Goal: Check status: Check status

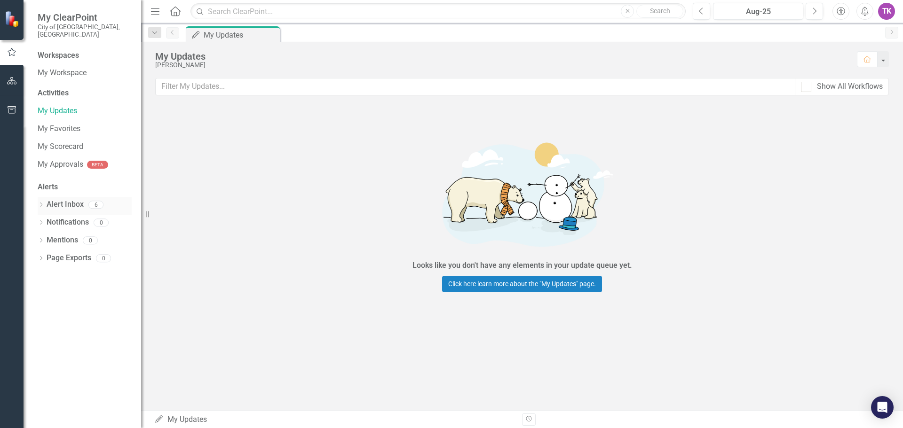
click at [57, 199] on link "Alert Inbox" at bounding box center [65, 204] width 37 height 11
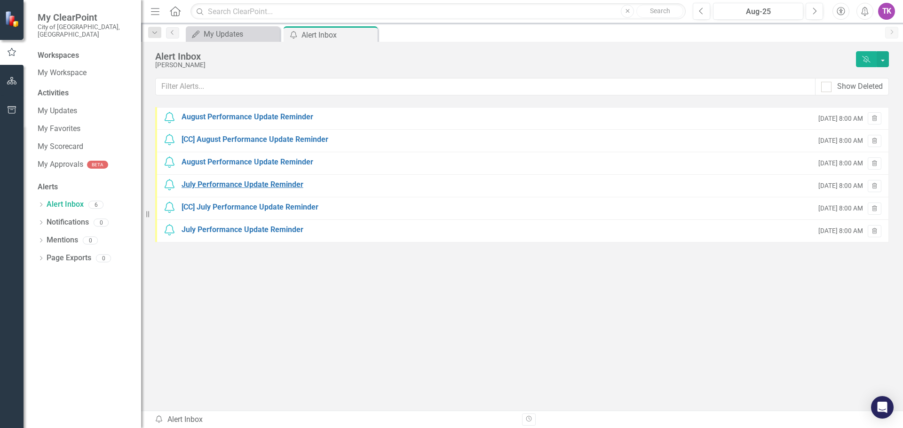
click at [225, 186] on div "July Performance Update Reminder" at bounding box center [242, 185] width 122 height 11
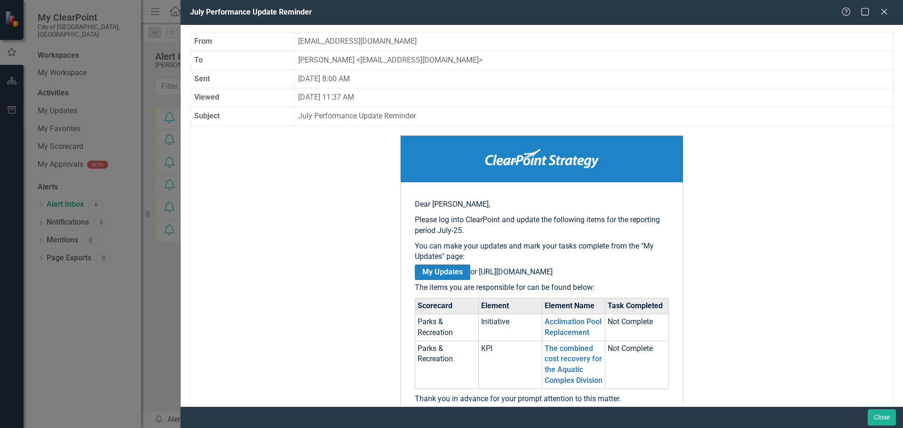
click at [152, 58] on div "July Performance Update Reminder Help Maximize Close From [EMAIL_ADDRESS][DOMAI…" at bounding box center [451, 214] width 903 height 428
click at [882, 10] on icon "Close" at bounding box center [884, 11] width 12 height 9
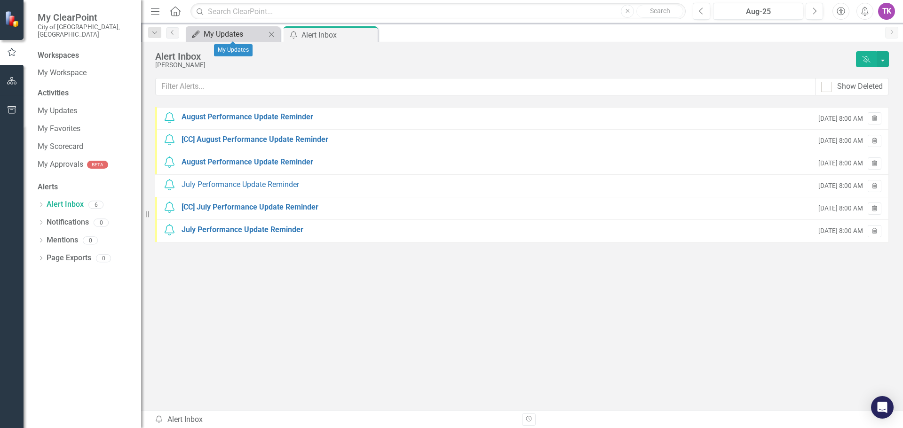
click at [212, 34] on div "My Updates" at bounding box center [235, 34] width 62 height 12
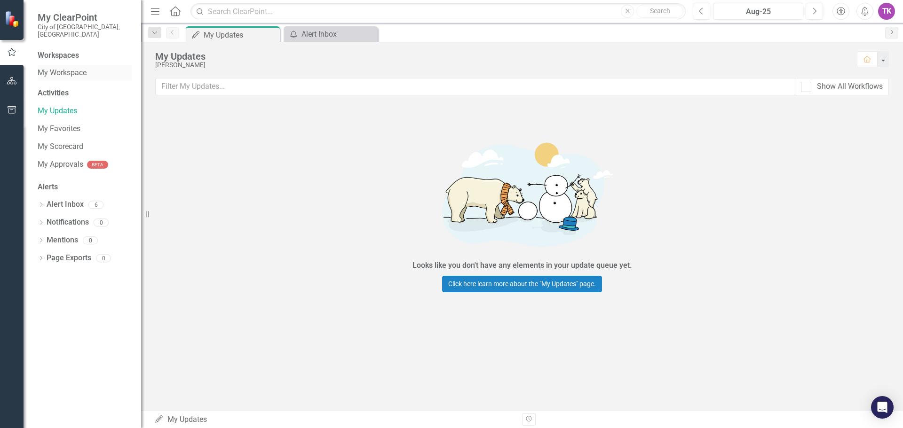
click at [57, 68] on link "My Workspace" at bounding box center [85, 73] width 94 height 11
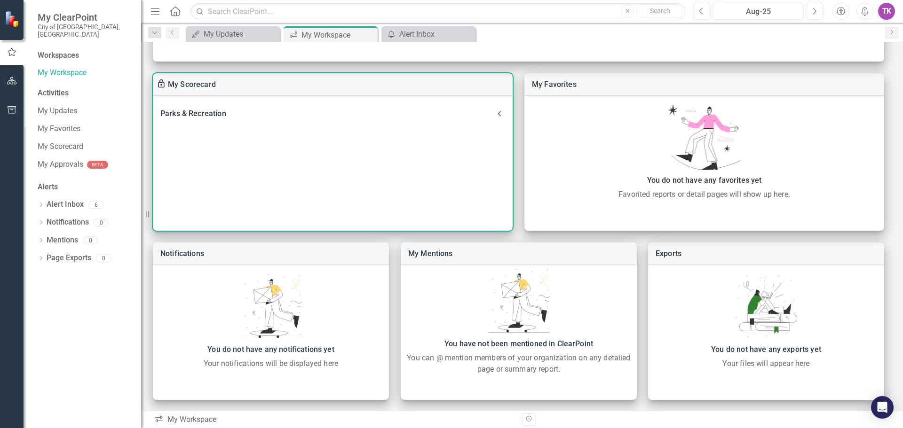
scroll to position [222, 0]
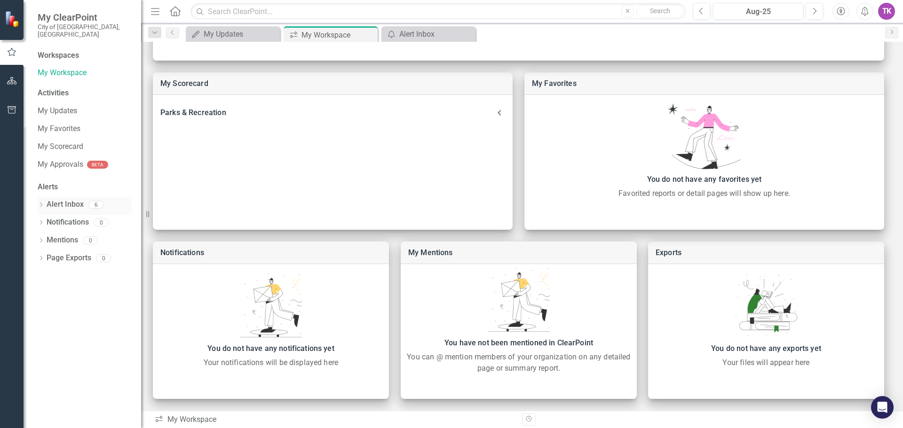
click at [58, 199] on link "Alert Inbox" at bounding box center [65, 204] width 37 height 11
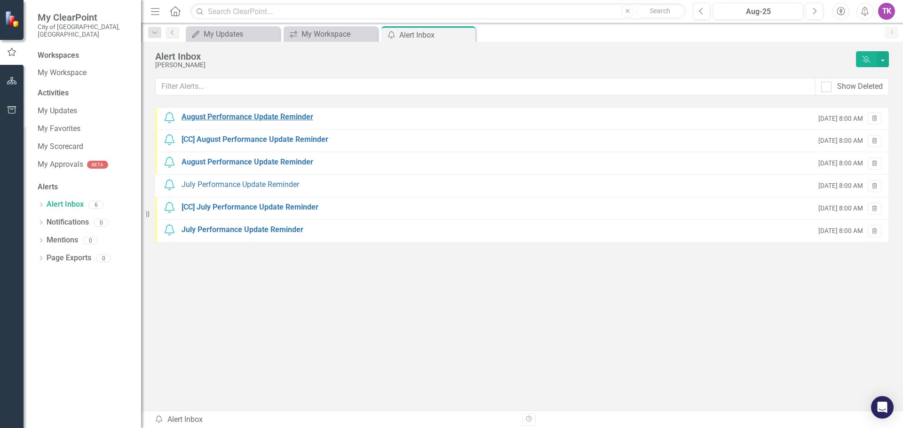
click at [248, 116] on div "August Performance Update Reminder" at bounding box center [247, 117] width 132 height 11
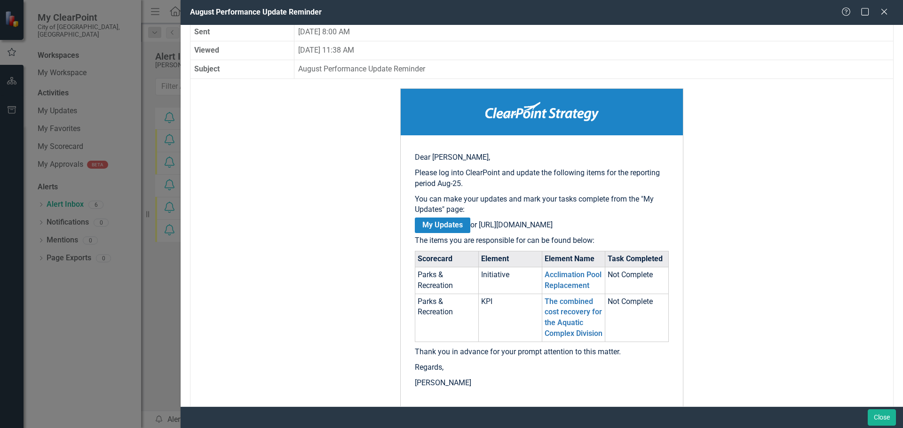
scroll to position [94, 0]
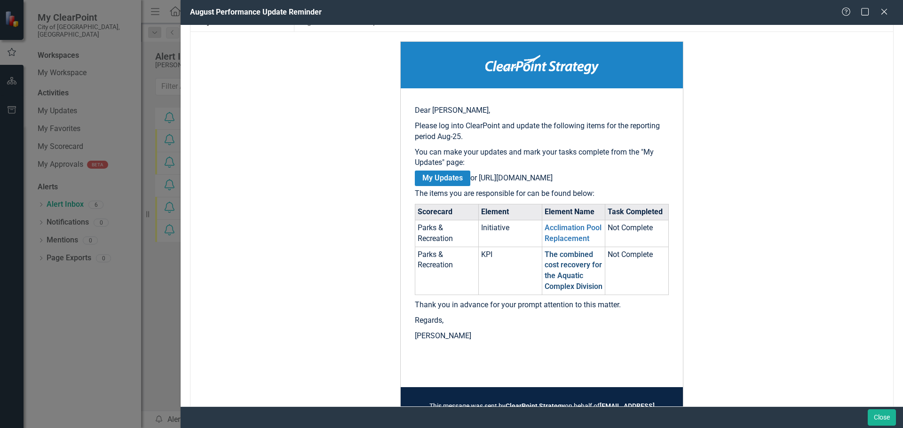
click at [561, 281] on td "The combined cost recovery for the Aquatic Complex Division" at bounding box center [573, 271] width 63 height 48
click at [558, 275] on link "The combined cost recovery for the Aquatic Complex Division" at bounding box center [573, 270] width 58 height 41
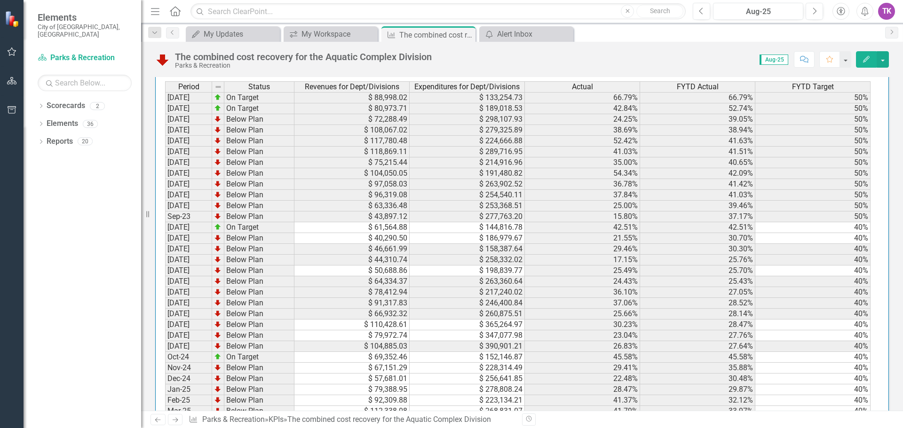
scroll to position [799, 0]
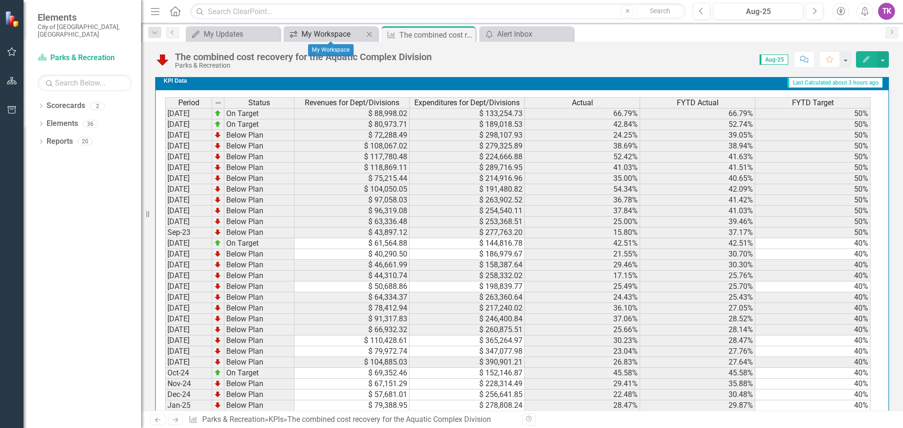
click at [326, 32] on div "My Workspace" at bounding box center [332, 34] width 62 height 12
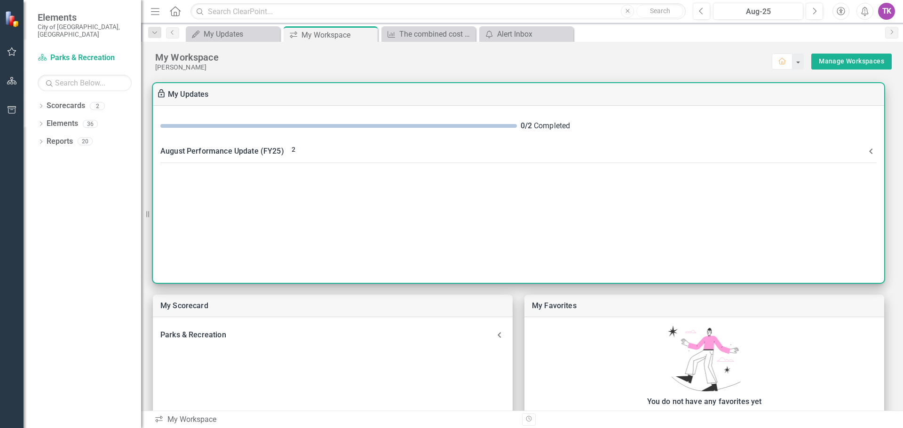
click at [294, 150] on span "2" at bounding box center [293, 150] width 4 height 8
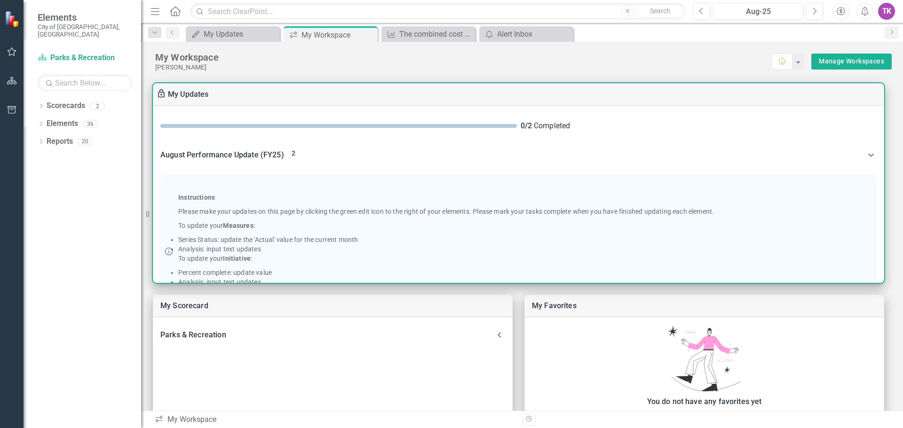
scroll to position [47, 0]
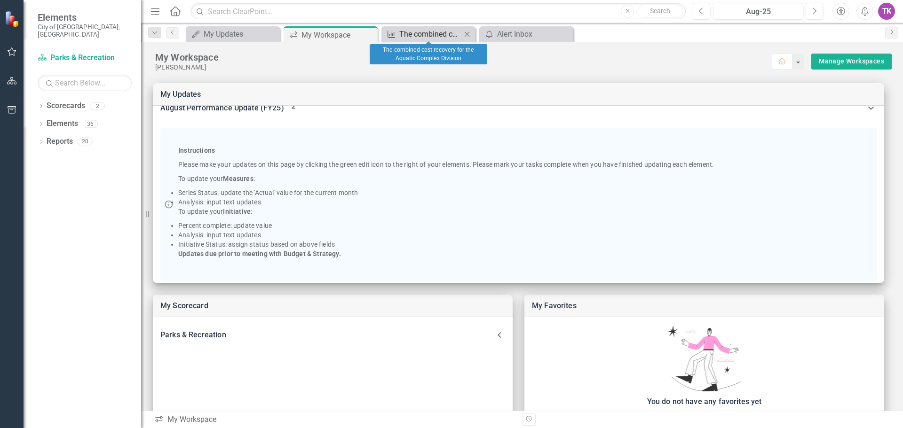
click at [414, 35] on div "The combined cost recovery for the Aquatic Complex Division" at bounding box center [430, 34] width 62 height 12
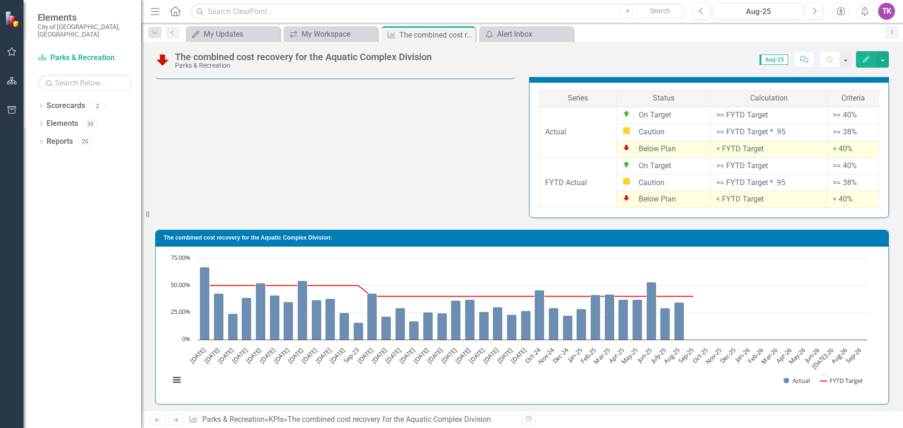
scroll to position [470, 0]
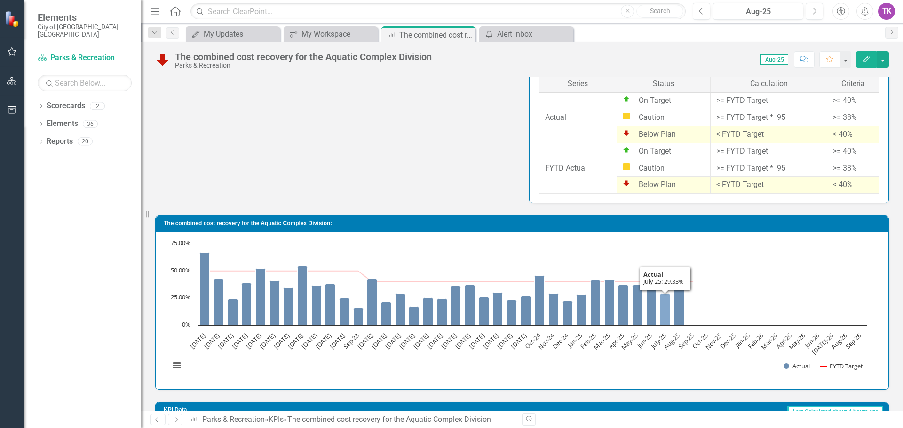
click at [666, 315] on icon "July-25, 29.3334503. Actual." at bounding box center [665, 310] width 10 height 32
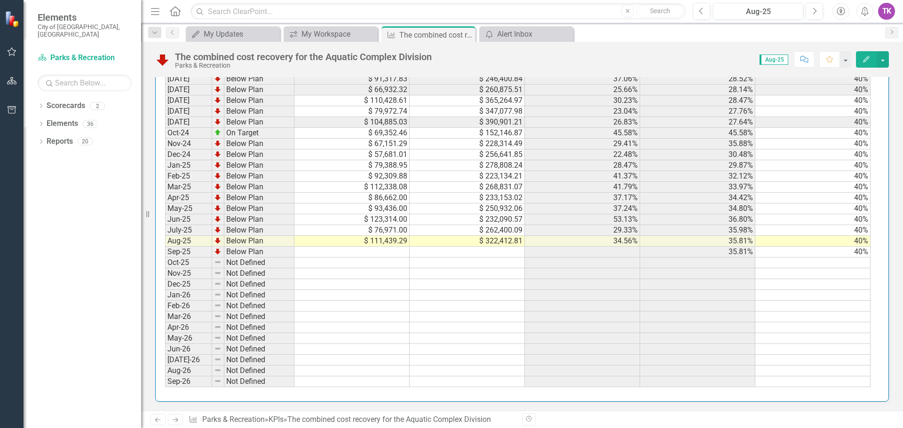
scroll to position [1040, 0]
click at [96, 102] on div "2" at bounding box center [97, 106] width 15 height 8
click at [89, 120] on div "36" at bounding box center [90, 124] width 15 height 8
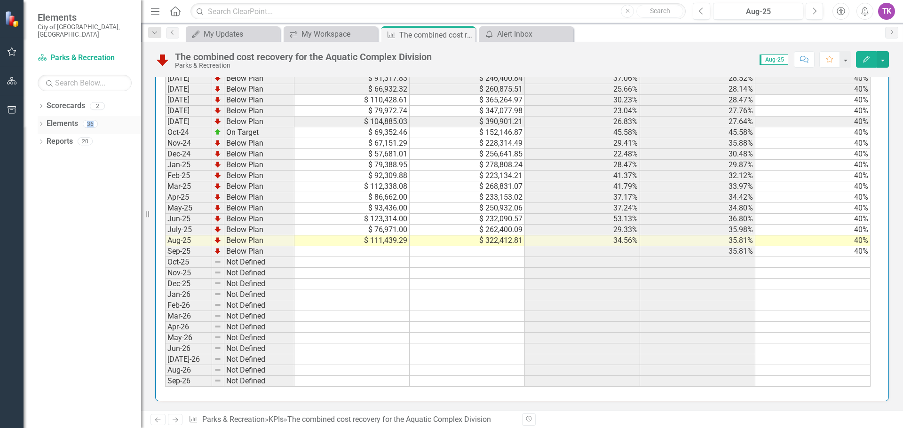
click at [89, 120] on div "36" at bounding box center [90, 124] width 15 height 8
click at [40, 122] on icon "Dropdown" at bounding box center [41, 124] width 7 height 5
click at [86, 156] on div "12" at bounding box center [78, 160] width 15 height 8
click at [35, 158] on icon "Dropdown" at bounding box center [31, 160] width 7 height 5
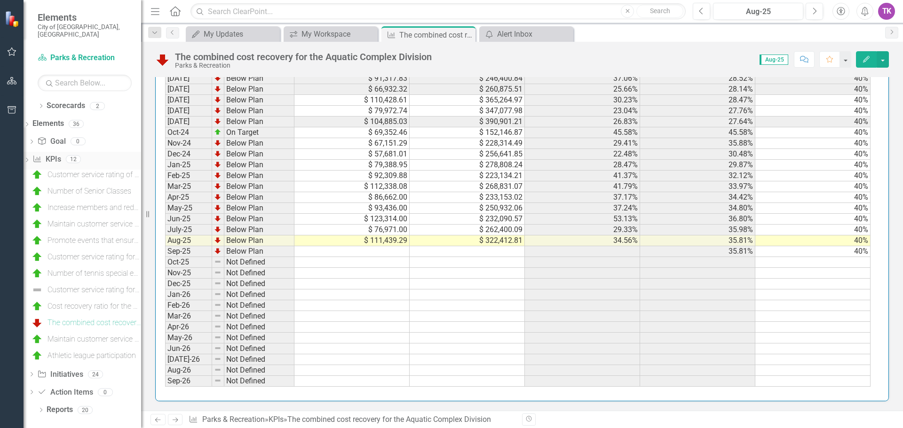
click at [30, 158] on icon "Dropdown" at bounding box center [27, 160] width 7 height 5
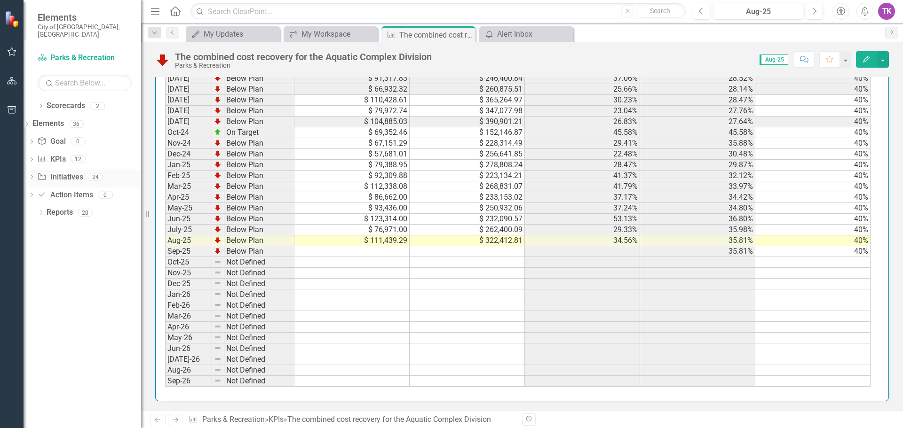
click at [33, 175] on icon at bounding box center [32, 177] width 2 height 4
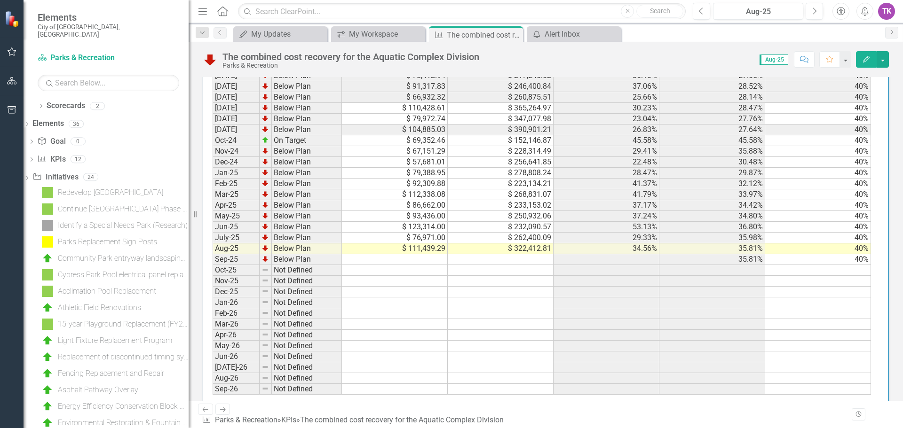
drag, startPoint x: 141, startPoint y: 158, endPoint x: 189, endPoint y: 159, distance: 47.5
click at [189, 159] on div "Resize" at bounding box center [193, 214] width 8 height 428
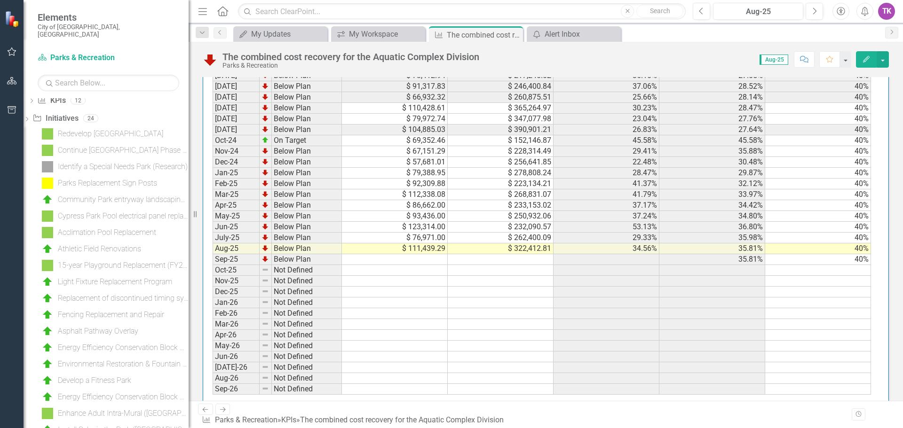
scroll to position [41, 0]
click at [30, 135] on icon "Dropdown" at bounding box center [27, 137] width 7 height 5
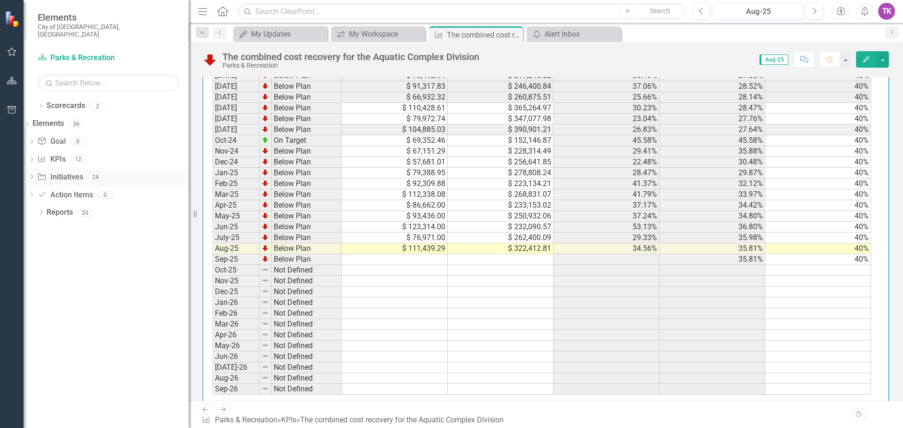
scroll to position [0, 0]
